Goal: Information Seeking & Learning: Learn about a topic

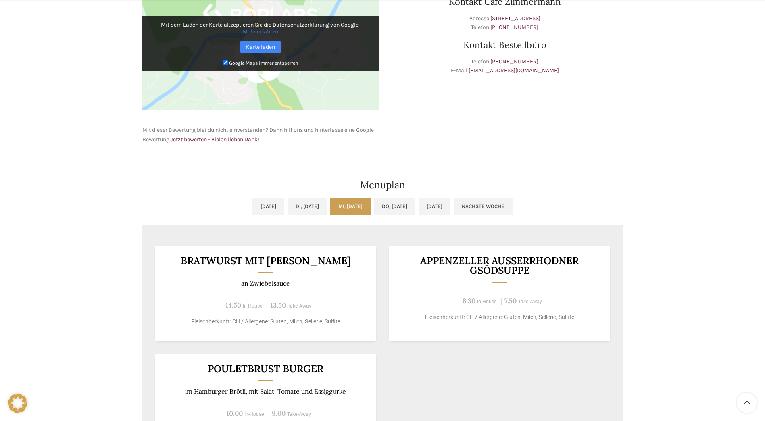
scroll to position [363, 0]
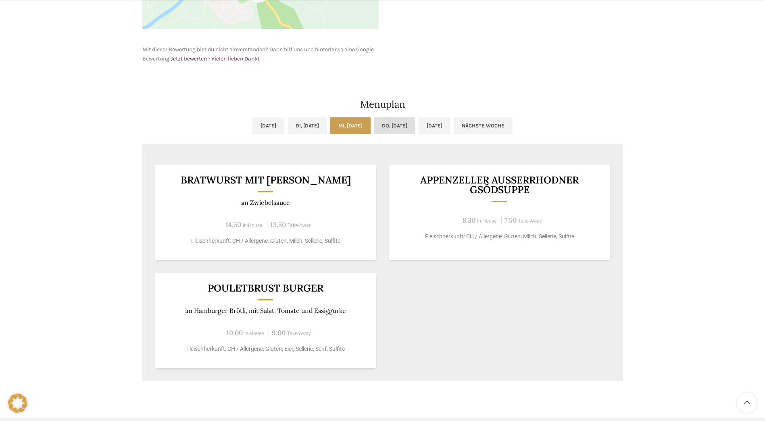
click at [414, 131] on link "Do, [DATE]" at bounding box center [395, 125] width 42 height 17
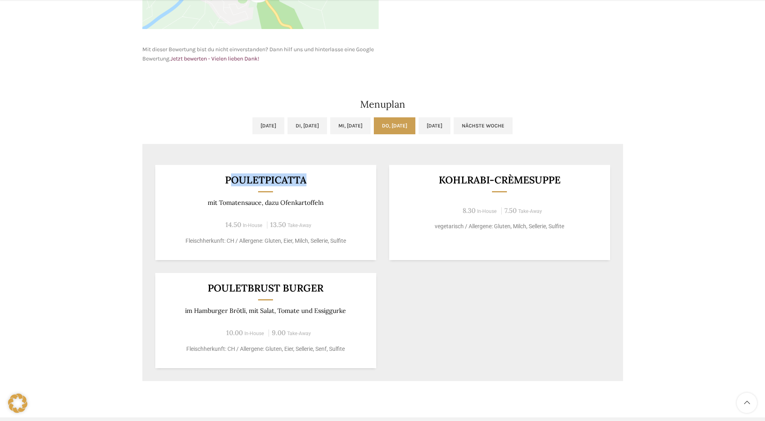
drag, startPoint x: 233, startPoint y: 179, endPoint x: 330, endPoint y: 181, distance: 96.4
click at [330, 181] on h3 "POULETPICATTA" at bounding box center [265, 180] width 201 height 10
drag, startPoint x: 330, startPoint y: 181, endPoint x: 463, endPoint y: 126, distance: 144.0
click at [450, 126] on link "[DATE]" at bounding box center [434, 125] width 32 height 17
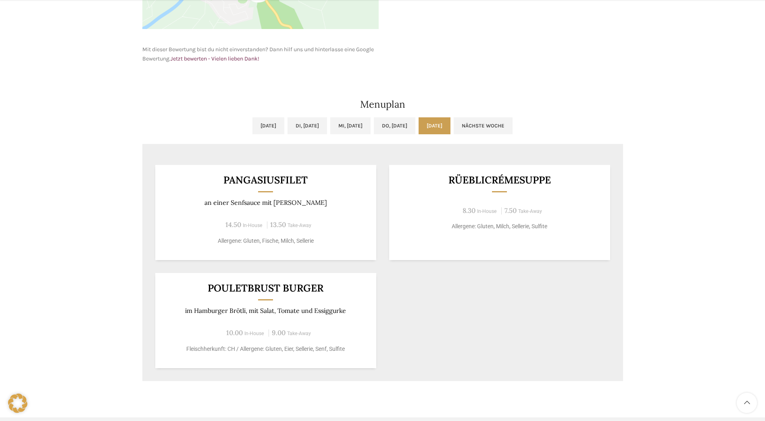
click at [450, 126] on link "[DATE]" at bounding box center [434, 125] width 32 height 17
click at [509, 126] on link "Nächste Woche" at bounding box center [482, 125] width 59 height 17
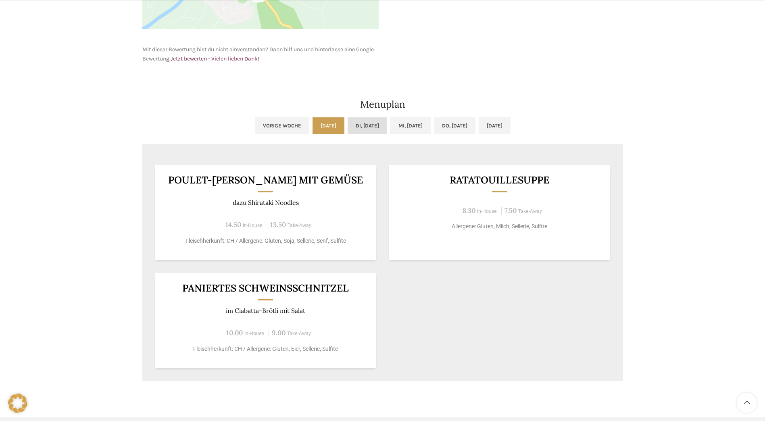
click at [347, 124] on link "Di, [DATE]" at bounding box center [367, 125] width 40 height 17
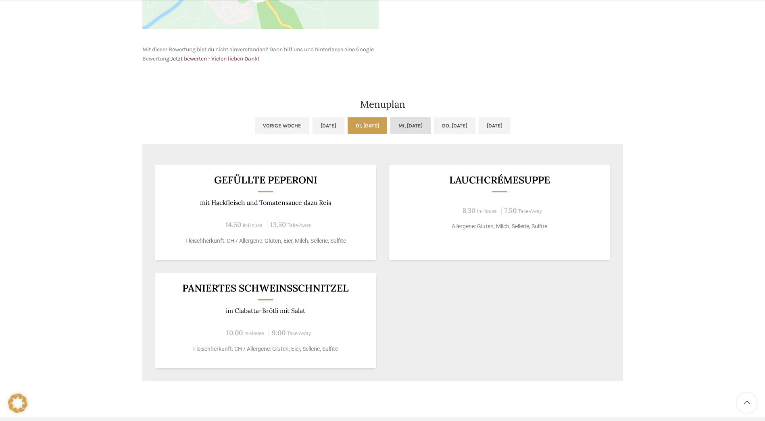
click at [415, 123] on link "Mi, [DATE]" at bounding box center [410, 125] width 40 height 17
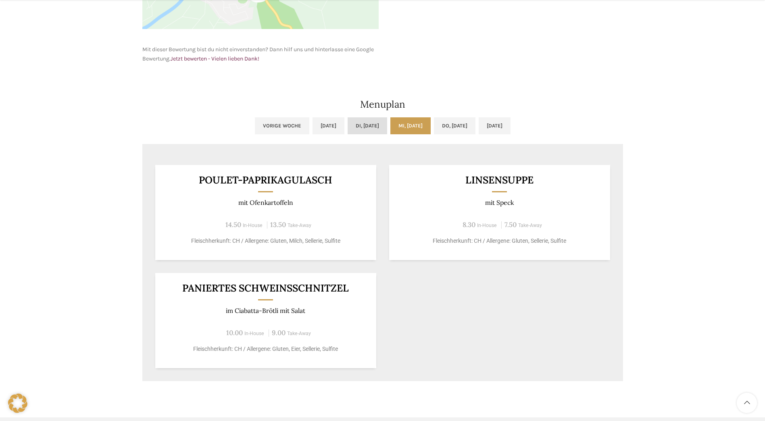
click at [347, 126] on link "Di, [DATE]" at bounding box center [367, 125] width 40 height 17
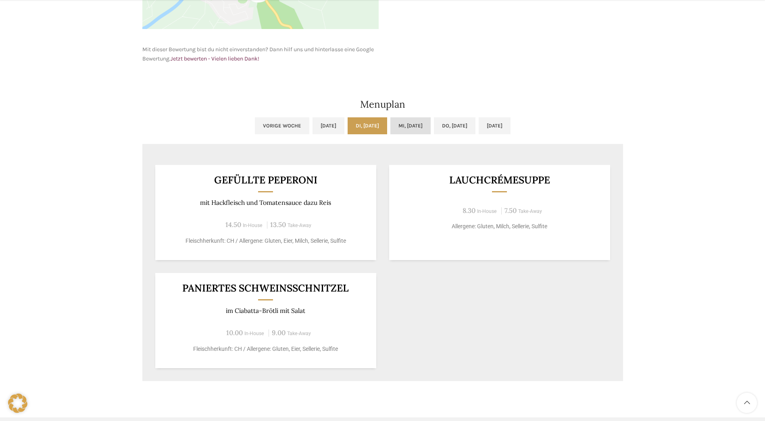
click at [417, 126] on link "Mi, [DATE]" at bounding box center [410, 125] width 40 height 17
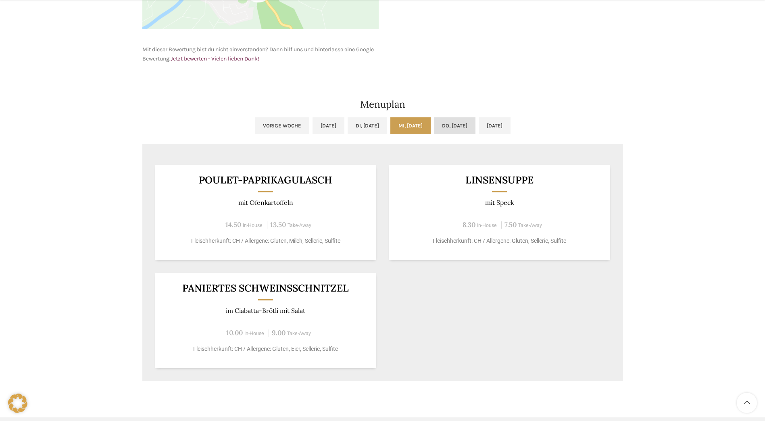
click at [457, 126] on link "Do, [DATE]" at bounding box center [455, 125] width 42 height 17
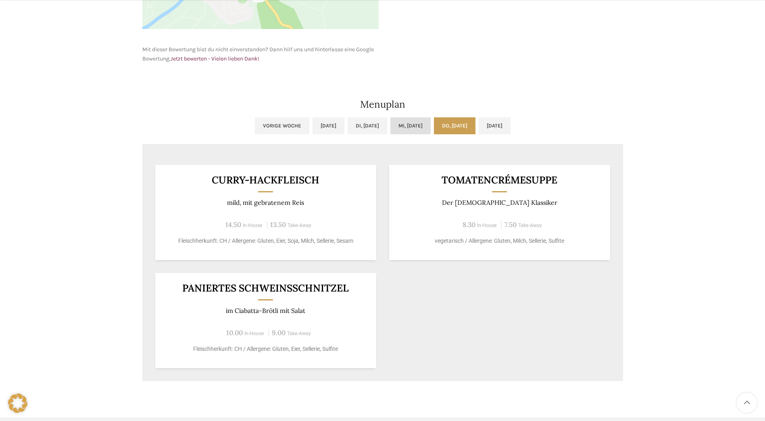
click at [409, 127] on link "Mi, [DATE]" at bounding box center [410, 125] width 40 height 17
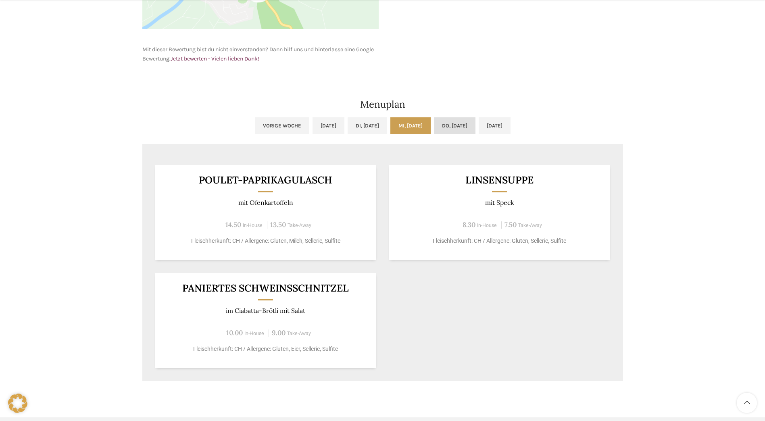
click at [449, 127] on link "Do, [DATE]" at bounding box center [455, 125] width 42 height 17
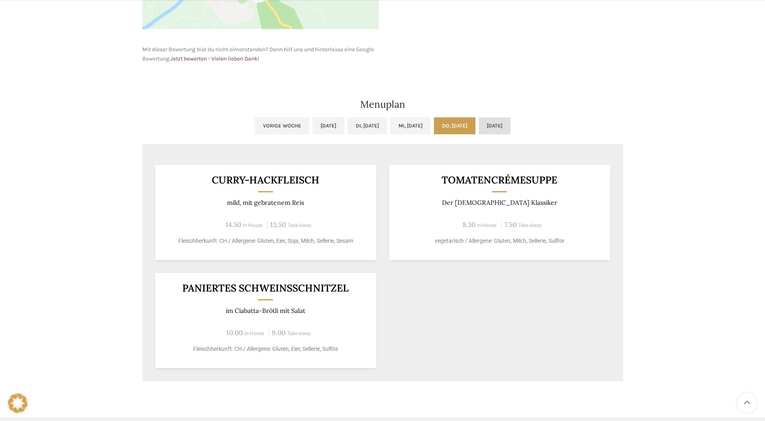
click at [497, 125] on link "[DATE]" at bounding box center [494, 125] width 32 height 17
